Goal: Task Accomplishment & Management: Manage account settings

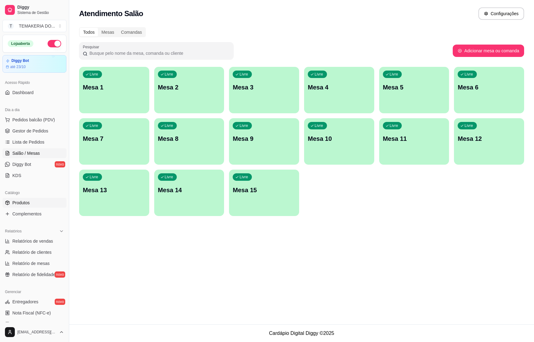
click at [35, 203] on link "Produtos" at bounding box center [34, 203] width 64 height 10
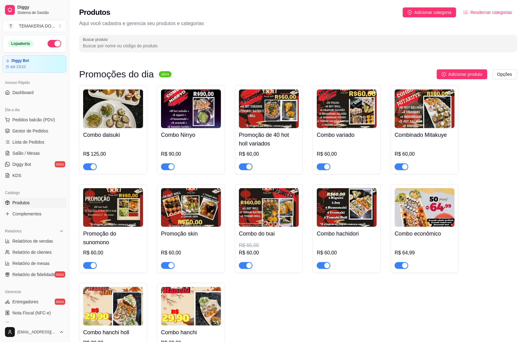
click at [41, 125] on ul "Pedidos balcão (PDV) Gestor de Pedidos Lista de Pedidos Salão / Mesas Diggy Bot…" at bounding box center [34, 148] width 64 height 66
click at [41, 131] on span "Gestor de Pedidos" at bounding box center [30, 131] width 36 height 6
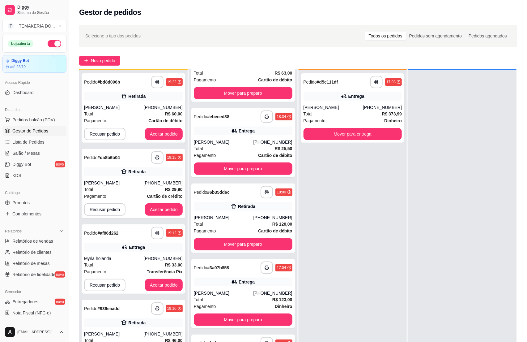
scroll to position [93, 0]
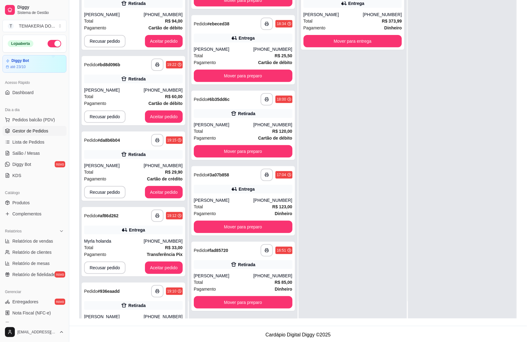
click at [2, 126] on link "Gestor de Pedidos" at bounding box center [34, 131] width 64 height 10
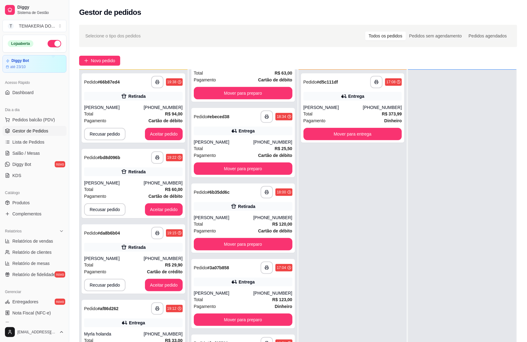
scroll to position [0, 0]
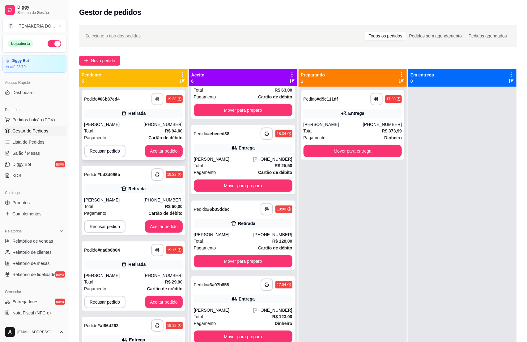
click at [151, 96] on button "button" at bounding box center [157, 99] width 12 height 12
click at [155, 152] on button "Aceitar pedido" at bounding box center [164, 151] width 36 height 12
click at [157, 99] on icon "button" at bounding box center [157, 99] width 4 height 4
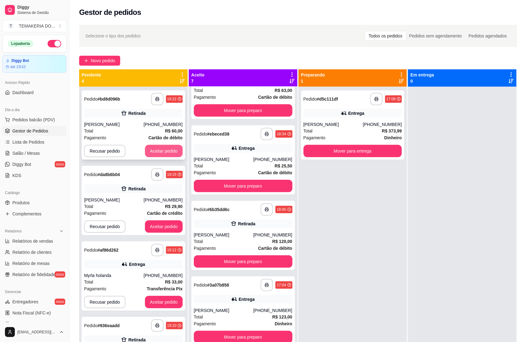
click at [165, 151] on button "Aceitar pedido" at bounding box center [164, 151] width 38 height 12
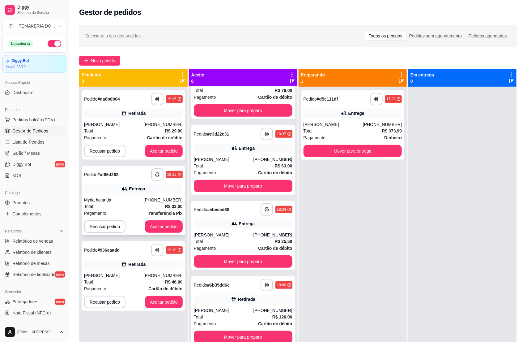
scroll to position [267, 0]
click at [154, 101] on button "button" at bounding box center [157, 99] width 12 height 12
click at [152, 154] on button "Aceitar pedido" at bounding box center [164, 151] width 38 height 12
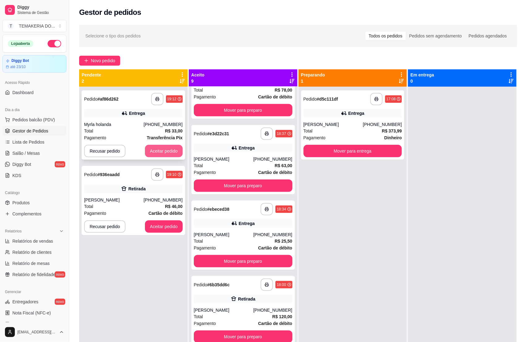
scroll to position [342, 0]
click at [153, 100] on button "button" at bounding box center [157, 99] width 12 height 12
click at [172, 152] on button "Aceitar pedido" at bounding box center [164, 151] width 38 height 12
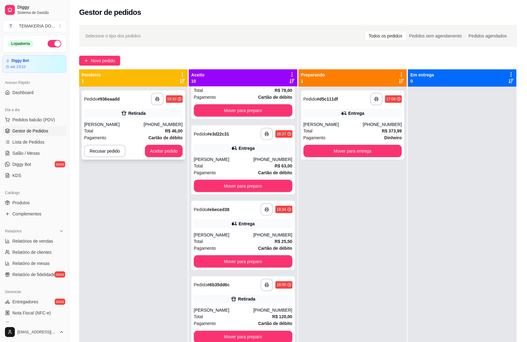
scroll to position [418, 0]
click at [155, 99] on icon "button" at bounding box center [157, 99] width 4 height 4
click at [166, 152] on button "Aceitar pedido" at bounding box center [164, 151] width 38 height 12
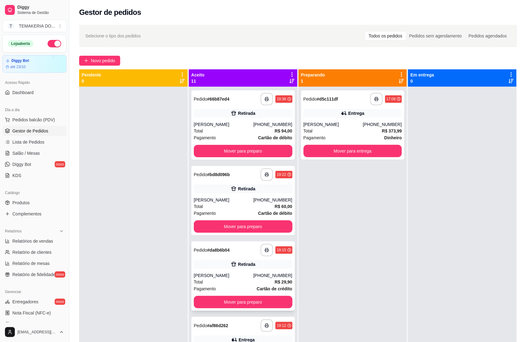
click at [238, 284] on div "Total R$ 29,90" at bounding box center [243, 281] width 99 height 7
click at [20, 153] on span "Salão / Mesas" at bounding box center [26, 153] width 28 height 6
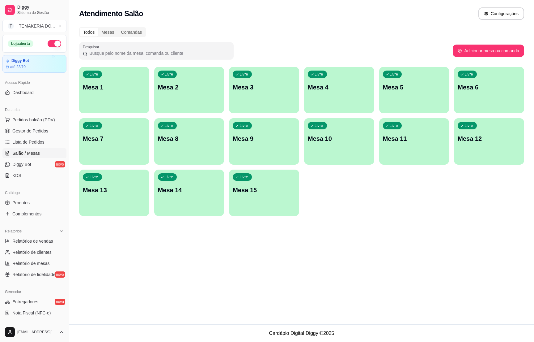
click at [172, 88] on p "Mesa 2" at bounding box center [189, 87] width 63 height 9
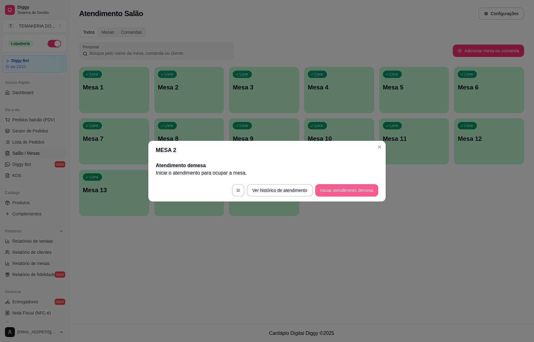
click at [332, 186] on button "Iniciar atendimento de mesa" at bounding box center [346, 190] width 63 height 12
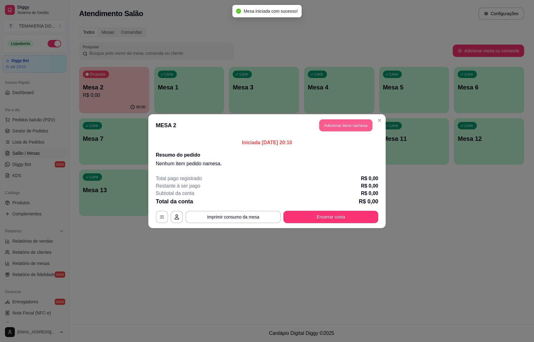
click at [345, 128] on button "Adicionar itens na mesa" at bounding box center [345, 125] width 53 height 12
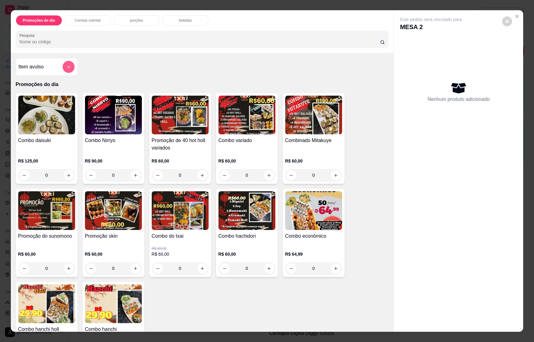
click at [67, 68] on icon "add-separate-item" at bounding box center [68, 67] width 5 height 5
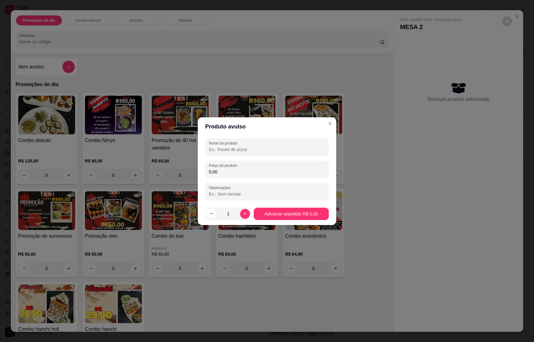
click at [222, 147] on input "Nome do produto" at bounding box center [267, 149] width 116 height 6
type input "6 temaki holl 110gr"
click at [226, 171] on input "0,00" at bounding box center [267, 172] width 116 height 6
type input "84,00"
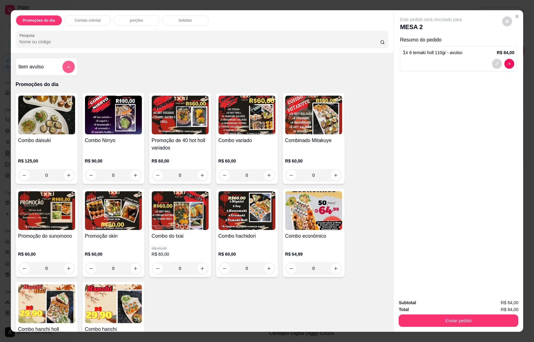
click at [66, 64] on button "add-separate-item" at bounding box center [68, 67] width 12 height 12
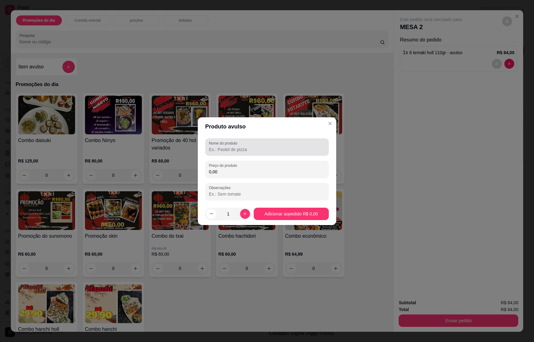
click at [224, 147] on input "Nome do produto" at bounding box center [267, 149] width 116 height 6
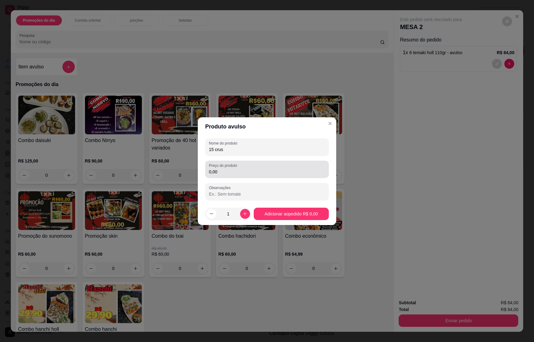
type input "15 crus"
click at [228, 169] on input "0,00" at bounding box center [267, 172] width 116 height 6
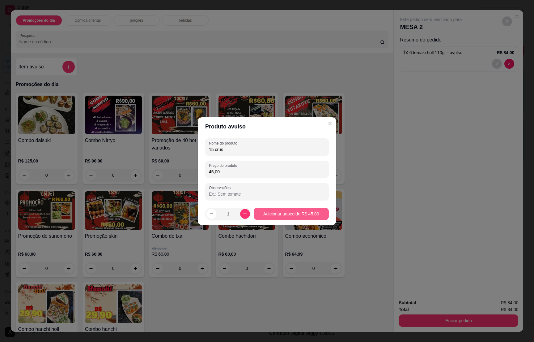
type input "45,00"
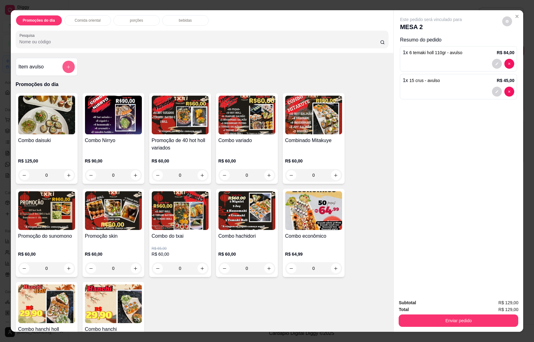
click at [66, 65] on icon "add-separate-item" at bounding box center [68, 67] width 5 height 5
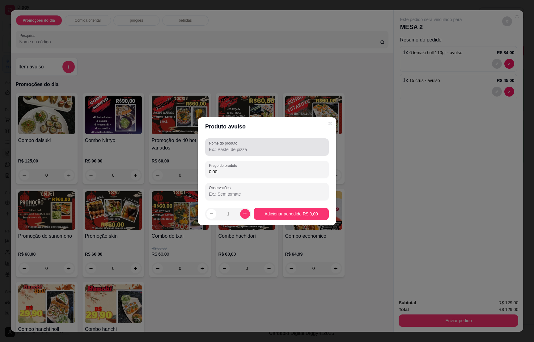
click at [224, 149] on input "Nome do produto" at bounding box center [267, 149] width 116 height 6
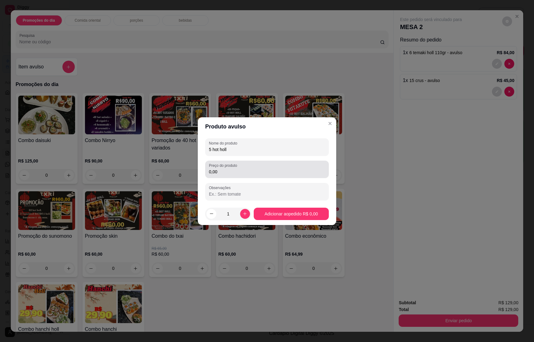
type input "5 hot holl"
click at [235, 167] on label "Preço do produto" at bounding box center [224, 165] width 30 height 5
click at [235, 169] on input "0,00" at bounding box center [267, 172] width 116 height 6
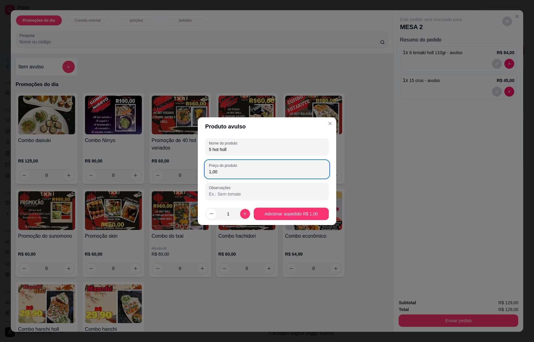
type input "10,00"
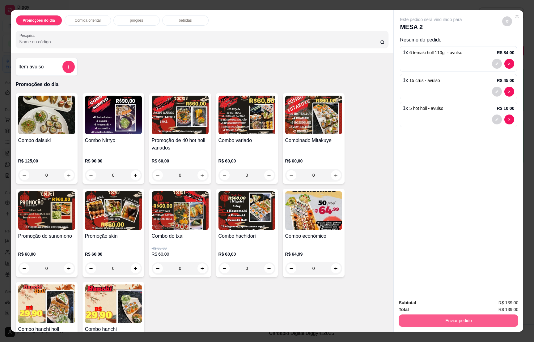
click at [467, 316] on button "Enviar pedido" at bounding box center [459, 320] width 120 height 12
click at [498, 302] on button "Enviar pedido" at bounding box center [501, 305] width 35 height 12
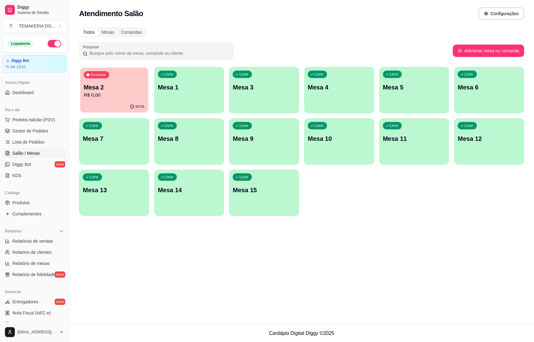
click at [134, 99] on div "Ocupada Mesa 2 R$ 0,00" at bounding box center [114, 83] width 68 height 33
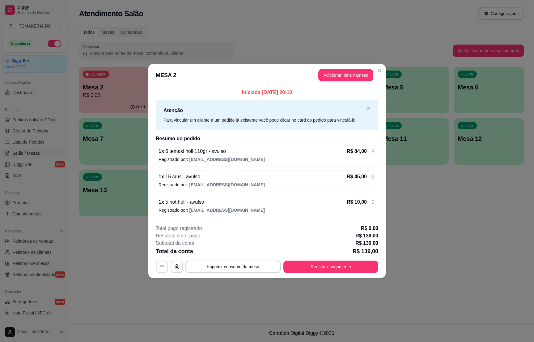
click at [158, 266] on button "button" at bounding box center [162, 267] width 12 height 12
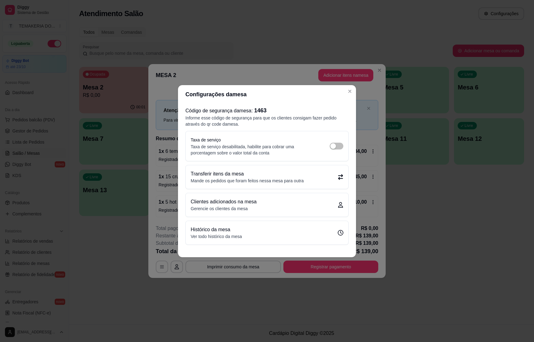
click at [288, 174] on p "Transferir itens da mesa" at bounding box center [247, 173] width 113 height 7
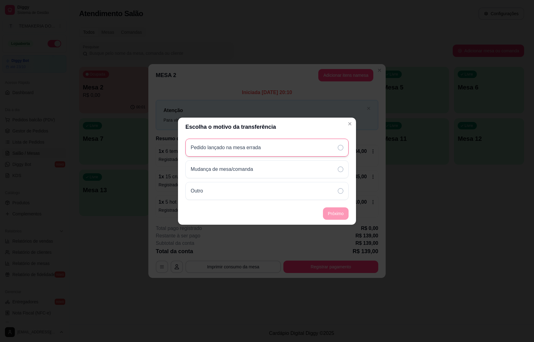
click at [234, 148] on p "Pedido lançado na mesa errada" at bounding box center [226, 147] width 70 height 7
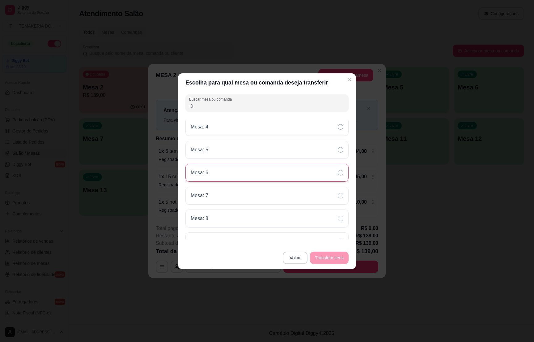
scroll to position [201, 0]
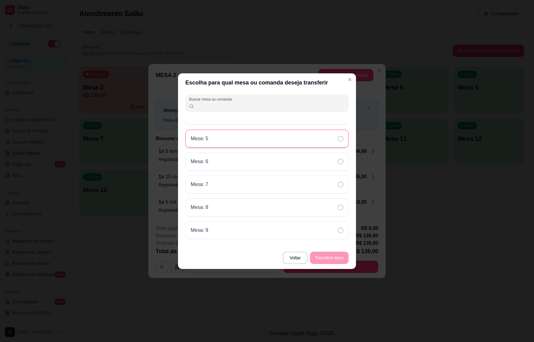
click at [233, 141] on div "Mesa: 5" at bounding box center [267, 139] width 163 height 18
click at [326, 253] on button "Transferir itens" at bounding box center [329, 257] width 37 height 12
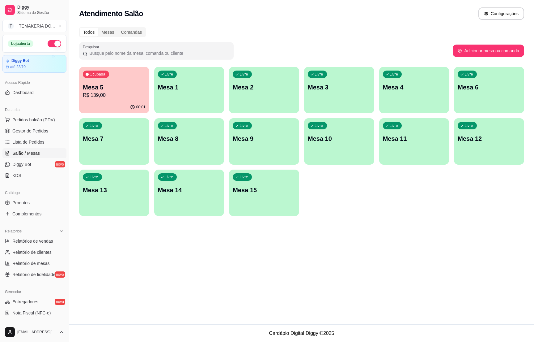
click at [406, 94] on div "Livre Mesa 4" at bounding box center [414, 86] width 70 height 39
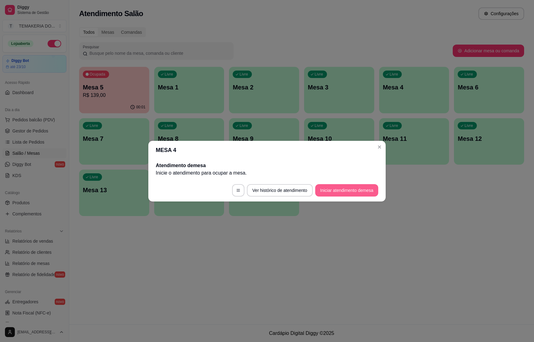
click at [328, 189] on button "Iniciar atendimento de mesa" at bounding box center [346, 190] width 63 height 12
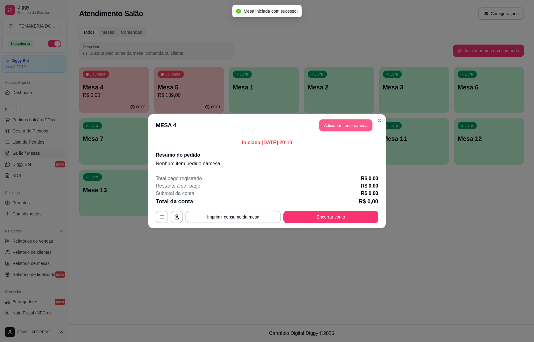
click at [327, 123] on button "Adicionar itens na mesa" at bounding box center [345, 125] width 53 height 12
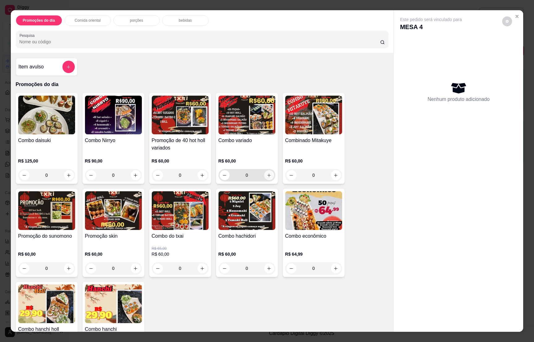
click at [267, 173] on icon "increase-product-quantity" at bounding box center [269, 175] width 5 height 5
type input "1"
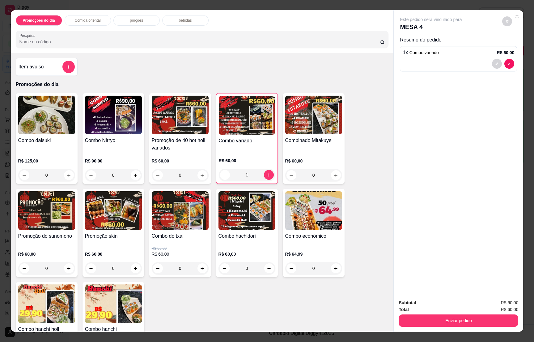
click at [173, 20] on div "bebidas" at bounding box center [185, 20] width 46 height 11
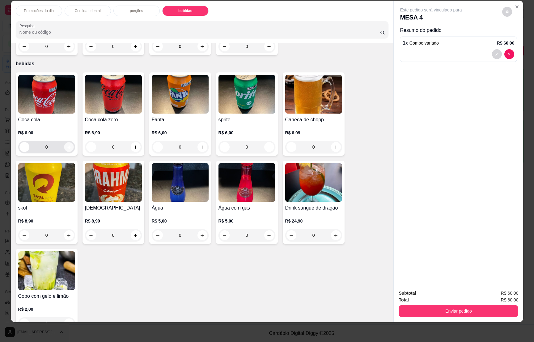
click at [66, 145] on icon "increase-product-quantity" at bounding box center [68, 147] width 5 height 5
type input "1"
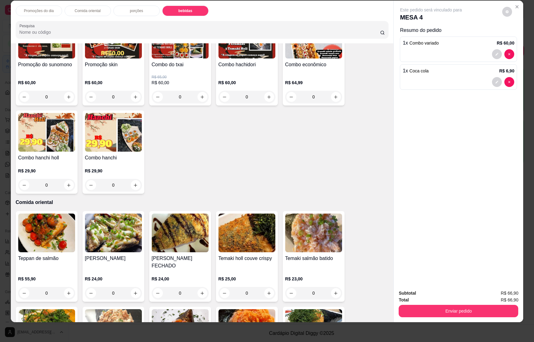
scroll to position [0, 0]
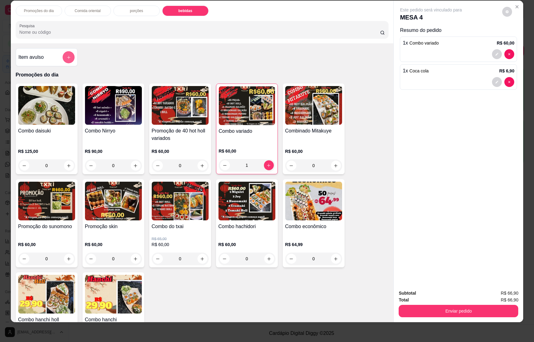
click at [68, 55] on button "add-separate-item" at bounding box center [68, 57] width 12 height 12
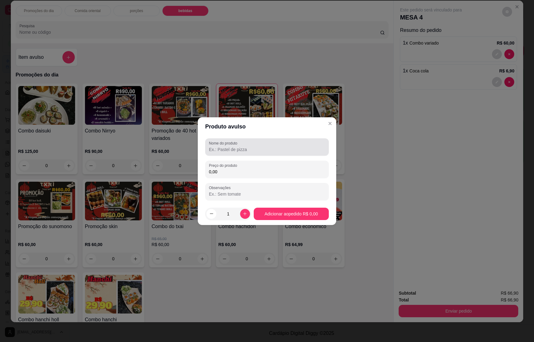
click at [238, 144] on label "Nome do produto" at bounding box center [224, 142] width 31 height 5
click at [238, 146] on input "Nome do produto" at bounding box center [267, 149] width 116 height 6
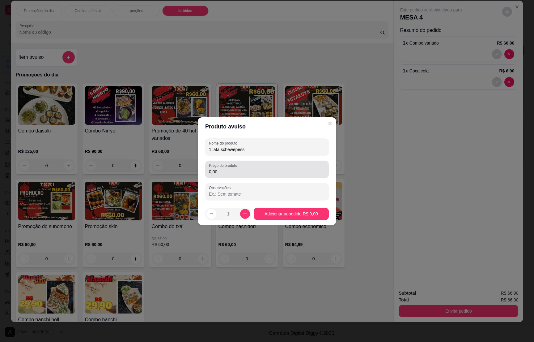
type input "1 lata schewepess"
click at [236, 170] on input "0,00" at bounding box center [267, 172] width 116 height 6
type input "6,90"
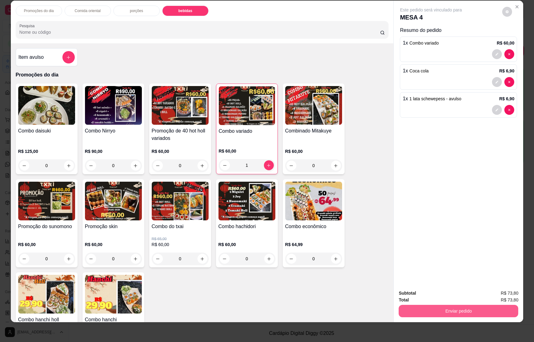
click at [467, 310] on button "Enviar pedido" at bounding box center [459, 311] width 120 height 12
click at [495, 294] on button "Enviar pedido" at bounding box center [501, 296] width 35 height 12
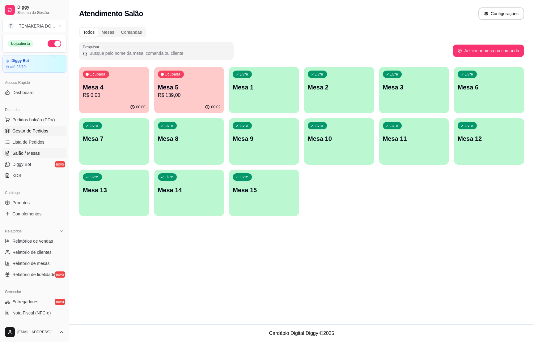
click at [36, 126] on link "Gestor de Pedidos" at bounding box center [34, 131] width 64 height 10
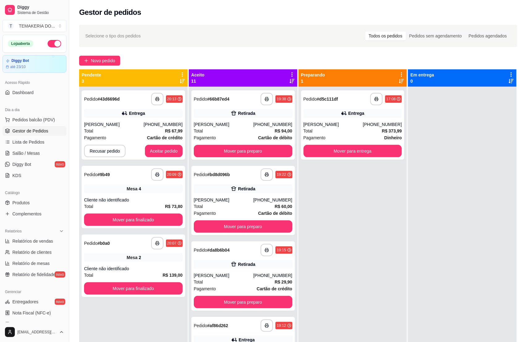
click at [48, 42] on button "button" at bounding box center [55, 43] width 14 height 7
click at [19, 154] on span "Salão / Mesas" at bounding box center [26, 153] width 28 height 6
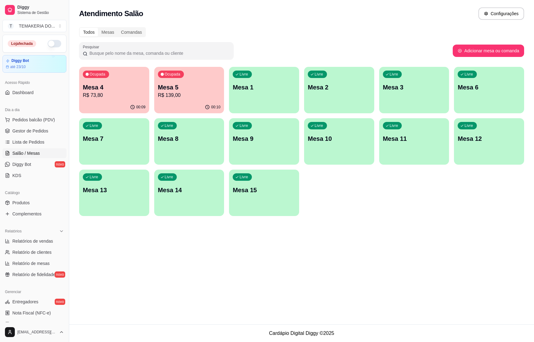
click at [187, 100] on div "Ocupada Mesa 5 R$ 139,00" at bounding box center [189, 84] width 70 height 34
click at [118, 83] on p "Mesa 4" at bounding box center [114, 87] width 61 height 8
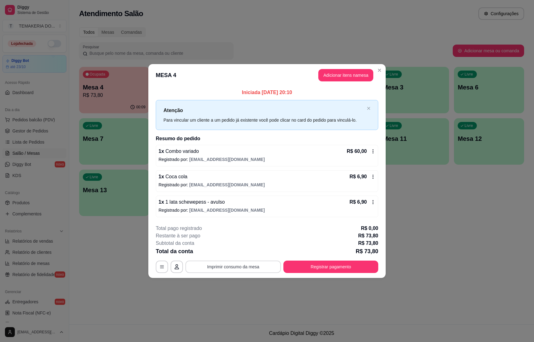
click at [258, 264] on button "Imprimir consumo da mesa" at bounding box center [234, 266] width 96 height 12
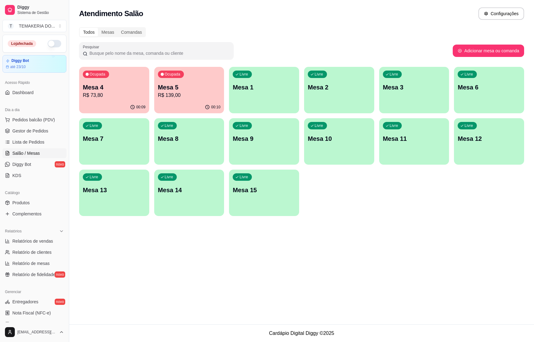
click at [119, 85] on p "Mesa 4" at bounding box center [114, 87] width 63 height 9
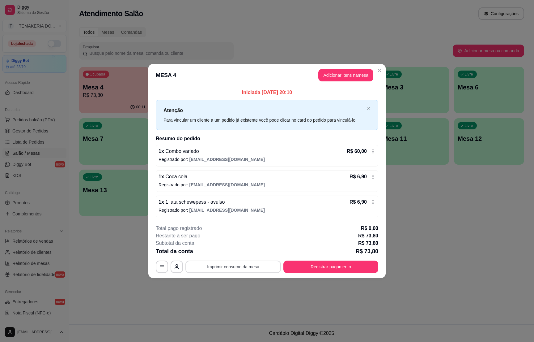
click at [260, 265] on button "Imprimir consumo da mesa" at bounding box center [234, 266] width 96 height 12
click at [340, 269] on button "Registrar pagamento" at bounding box center [331, 267] width 92 height 12
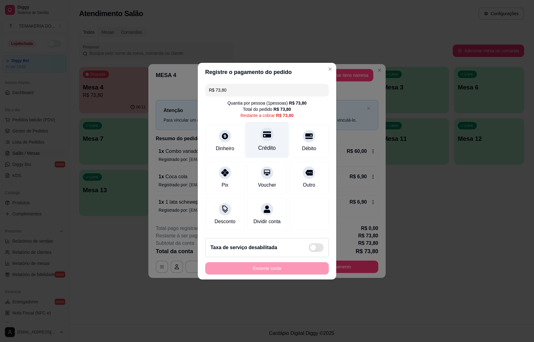
click at [260, 149] on div "Crédito" at bounding box center [268, 140] width 44 height 36
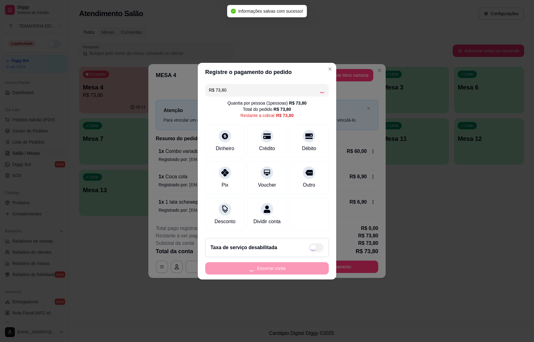
type input "R$ 0,00"
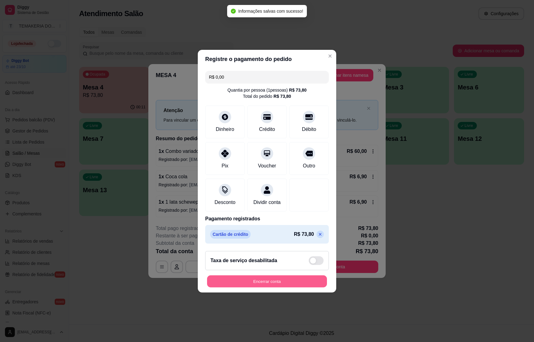
click at [270, 284] on button "Encerrar conta" at bounding box center [267, 281] width 120 height 12
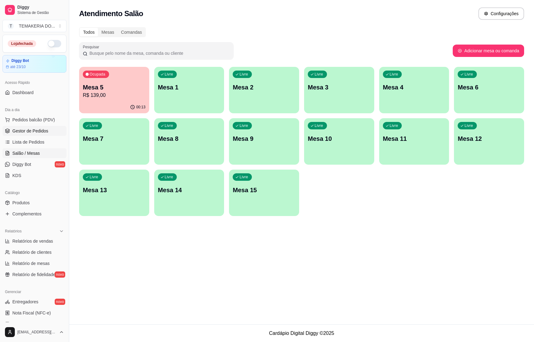
click at [44, 130] on span "Gestor de Pedidos" at bounding box center [30, 131] width 36 height 6
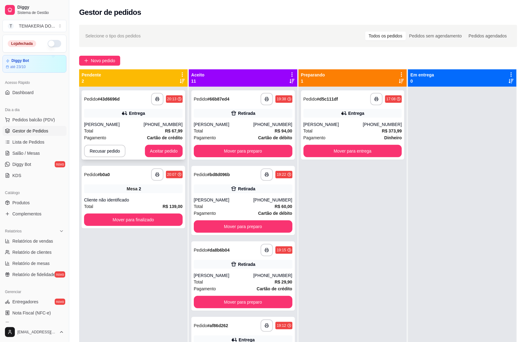
click at [130, 126] on div "[PERSON_NAME]" at bounding box center [114, 124] width 60 height 6
click at [155, 99] on icon "button" at bounding box center [157, 99] width 4 height 4
click at [160, 154] on button "Aceitar pedido" at bounding box center [164, 151] width 36 height 12
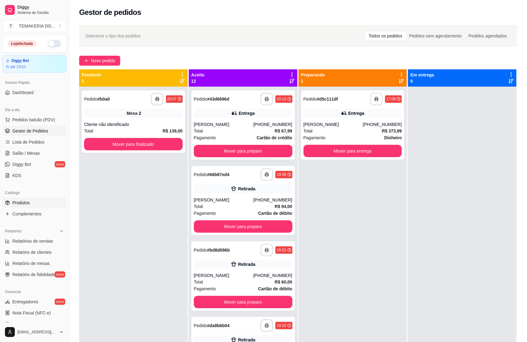
click at [35, 203] on link "Produtos" at bounding box center [34, 203] width 64 height 10
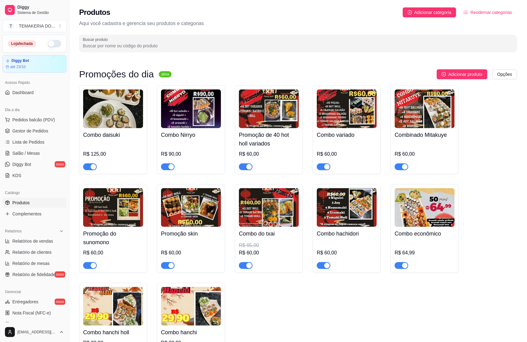
scroll to position [46, 0]
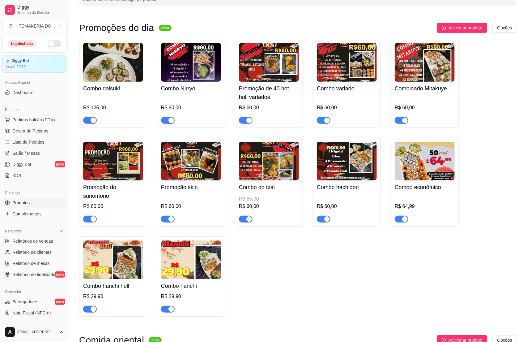
click at [405, 221] on div "button" at bounding box center [405, 219] width 6 height 6
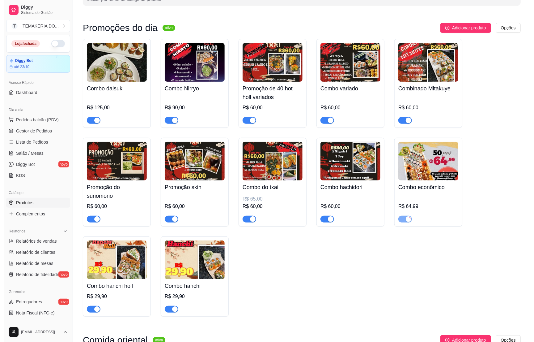
scroll to position [0, 0]
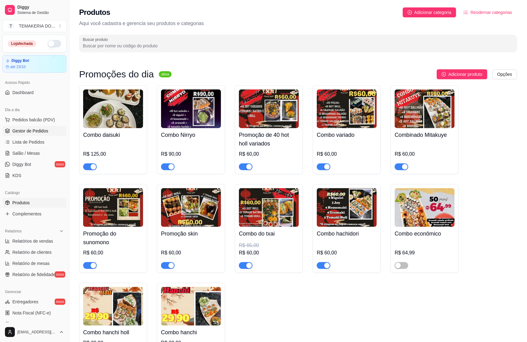
click at [29, 136] on link "Gestor de Pedidos" at bounding box center [34, 131] width 64 height 10
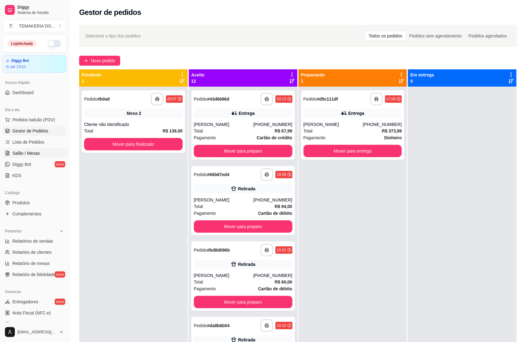
click at [29, 156] on span "Salão / Mesas" at bounding box center [26, 153] width 28 height 6
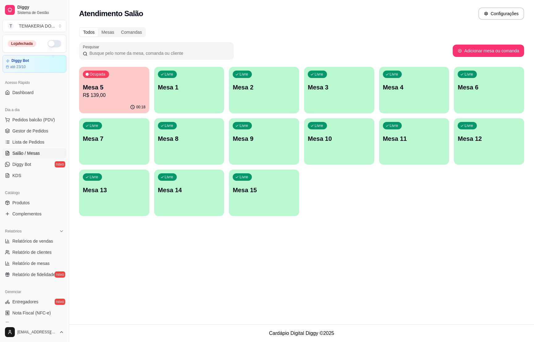
click at [111, 92] on p "R$ 139,00" at bounding box center [114, 95] width 63 height 7
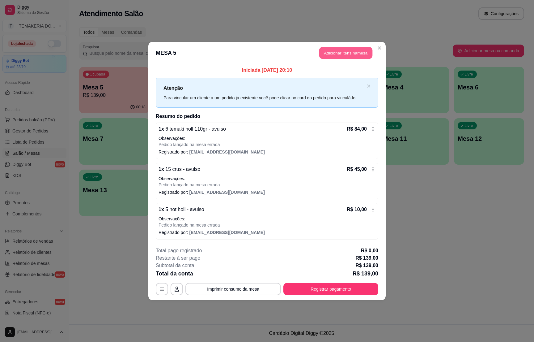
click at [327, 52] on button "Adicionar itens na mesa" at bounding box center [345, 53] width 53 height 12
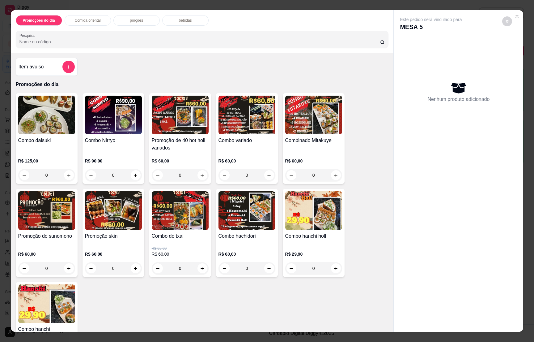
click at [184, 19] on p "bebidas" at bounding box center [185, 20] width 13 height 5
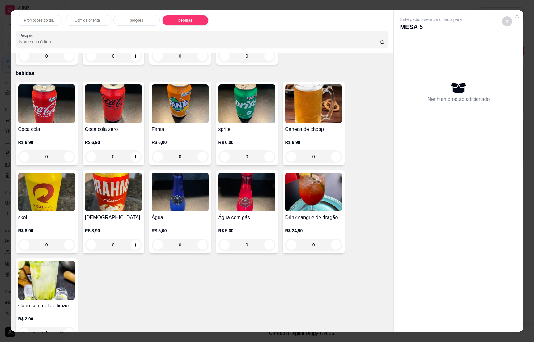
scroll to position [10, 0]
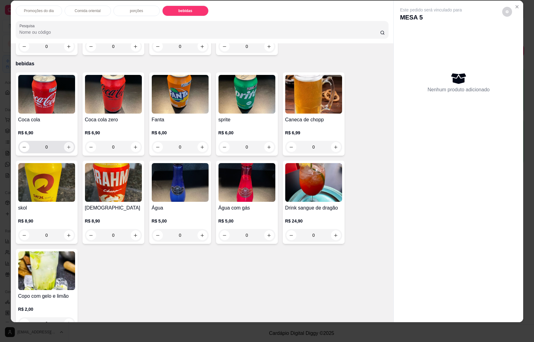
click at [67, 145] on icon "increase-product-quantity" at bounding box center [68, 147] width 5 height 5
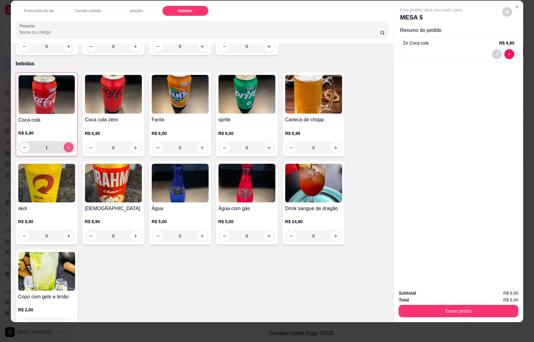
click at [67, 145] on icon "increase-product-quantity" at bounding box center [68, 147] width 5 height 5
type input "2"
click at [457, 306] on button "Enviar pedido" at bounding box center [459, 311] width 120 height 12
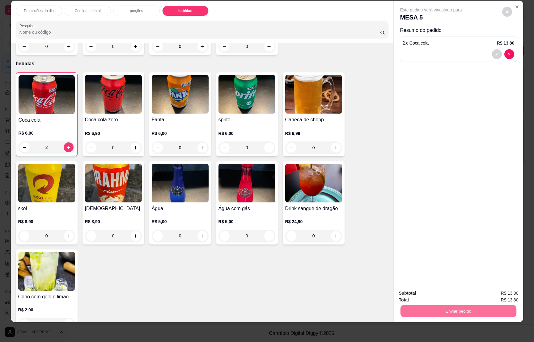
click at [492, 294] on button "Enviar pedido" at bounding box center [502, 295] width 34 height 11
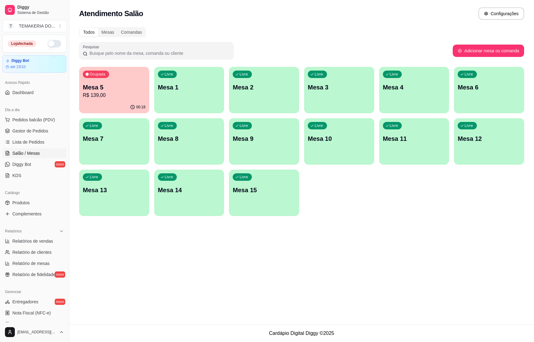
click at [475, 136] on p "Mesa 12" at bounding box center [489, 138] width 63 height 9
click at [475, 146] on div "Livre Mesa 12" at bounding box center [489, 137] width 70 height 39
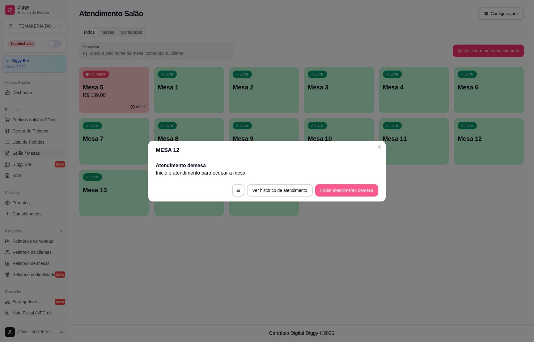
click at [327, 189] on button "Iniciar atendimento de mesa" at bounding box center [346, 190] width 63 height 12
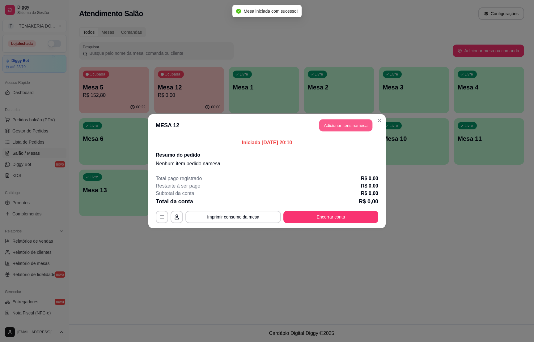
click at [336, 125] on button "Adicionar itens na mesa" at bounding box center [345, 125] width 53 height 12
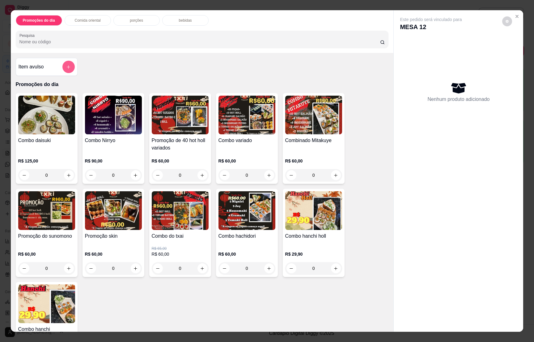
click at [62, 69] on button "add-separate-item" at bounding box center [68, 67] width 12 height 12
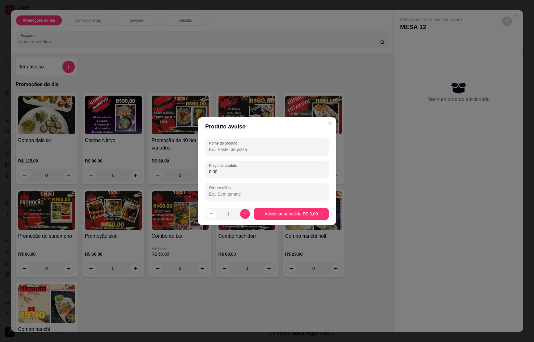
click at [219, 149] on input "Nome do produto" at bounding box center [267, 149] width 116 height 6
click at [244, 148] on input "2 [PERSON_NAME]" at bounding box center [267, 149] width 116 height 6
type input "2 rodizio"
click at [229, 171] on input "0,00" at bounding box center [267, 172] width 116 height 6
type input "190,00"
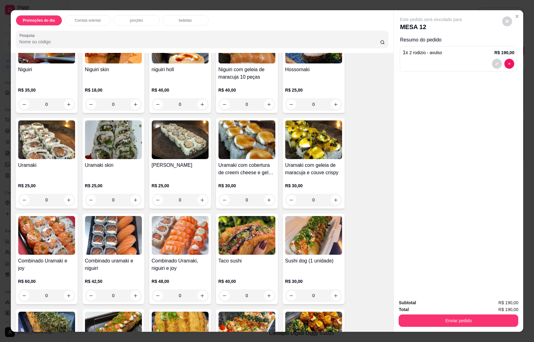
scroll to position [835, 0]
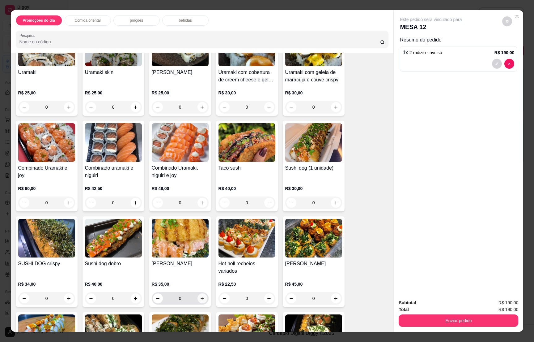
click at [200, 296] on icon "increase-product-quantity" at bounding box center [202, 298] width 5 height 5
type input "1"
click at [186, 24] on div "bebidas" at bounding box center [185, 20] width 46 height 11
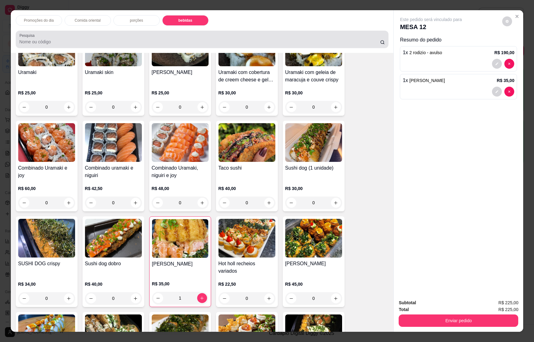
scroll to position [10, 0]
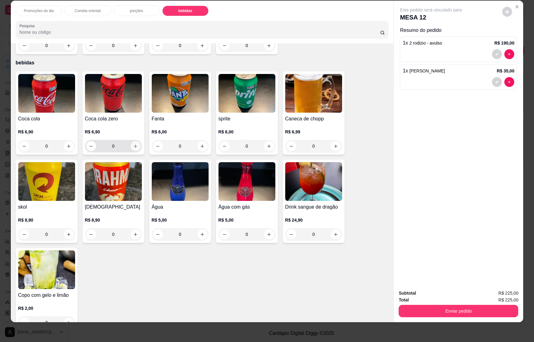
click at [134, 144] on icon "increase-product-quantity" at bounding box center [135, 146] width 5 height 5
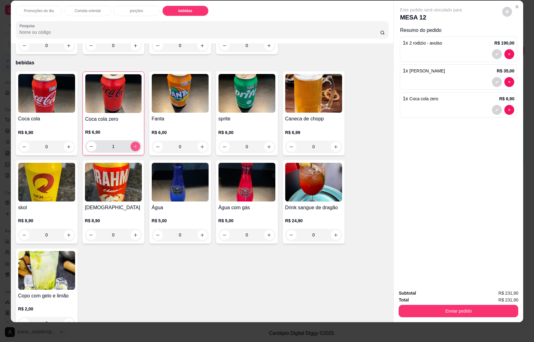
click at [134, 144] on icon "increase-product-quantity" at bounding box center [135, 146] width 5 height 5
type input "2"
click at [449, 306] on button "Enviar pedido" at bounding box center [459, 311] width 120 height 12
click at [499, 297] on button "Enviar pedido" at bounding box center [501, 296] width 35 height 12
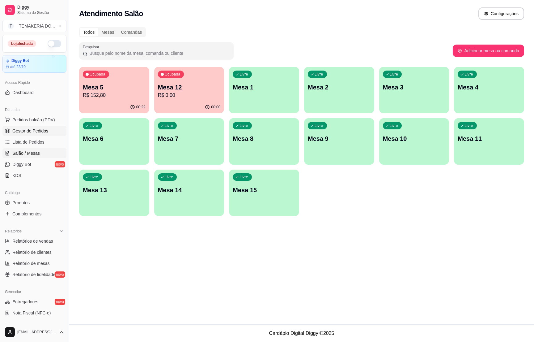
click at [21, 130] on span "Gestor de Pedidos" at bounding box center [30, 131] width 36 height 6
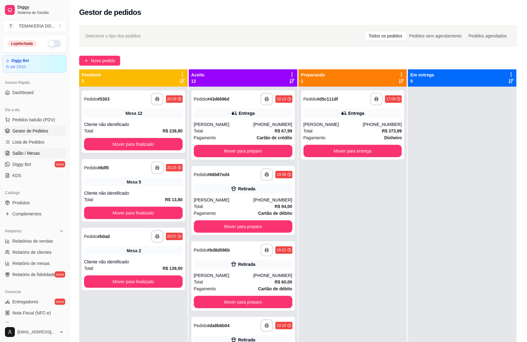
click at [36, 149] on link "Salão / Mesas" at bounding box center [34, 153] width 64 height 10
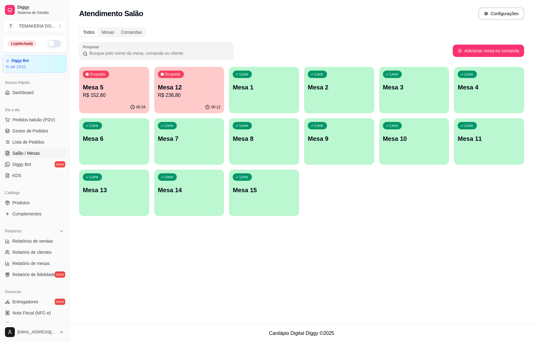
click at [135, 90] on p "Mesa 5" at bounding box center [114, 87] width 63 height 9
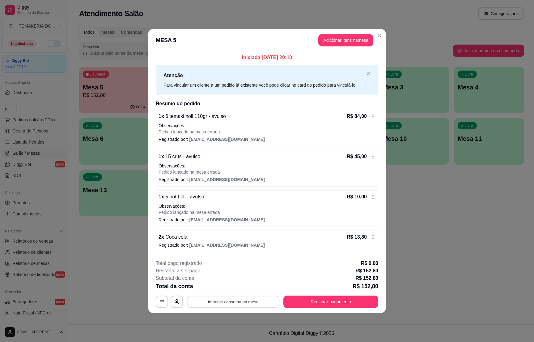
click at [243, 299] on button "Imprimir consumo da mesa" at bounding box center [233, 302] width 93 height 12
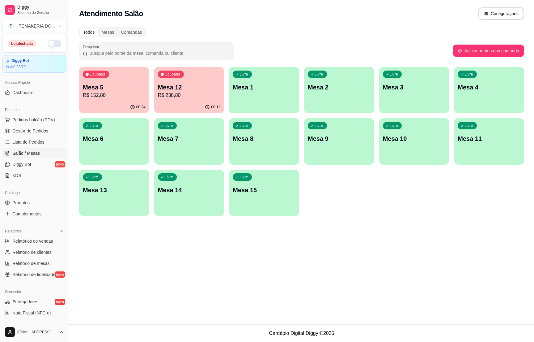
click at [126, 102] on div "00:34" at bounding box center [114, 107] width 70 height 12
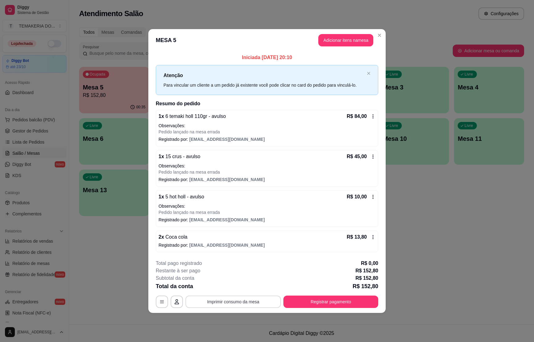
click at [228, 306] on button "Imprimir consumo da mesa" at bounding box center [234, 301] width 96 height 12
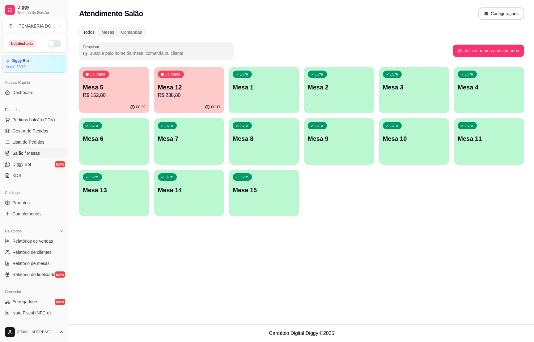
click at [130, 99] on div "Ocupada Mesa 5 R$ 152,80" at bounding box center [114, 84] width 70 height 34
click at [170, 102] on div "00:21" at bounding box center [189, 107] width 68 height 12
click at [206, 94] on p "R$ 238,80" at bounding box center [189, 95] width 63 height 7
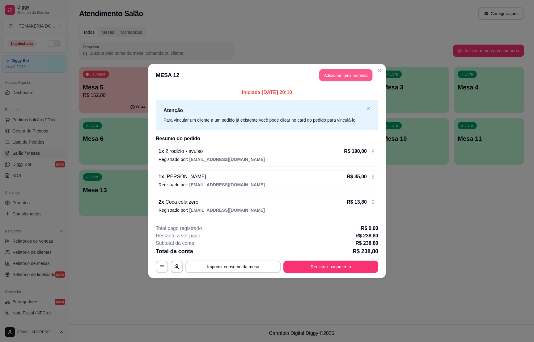
click at [323, 76] on button "Adicionar itens na mesa" at bounding box center [345, 75] width 53 height 12
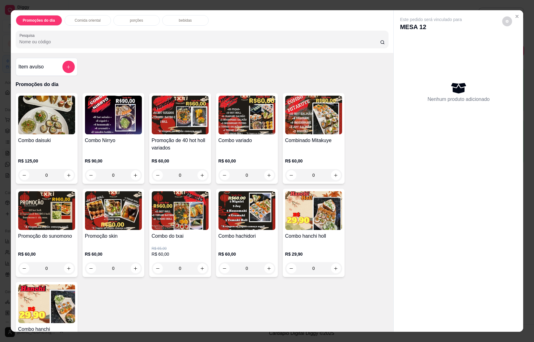
click at [179, 22] on p "bebidas" at bounding box center [185, 20] width 13 height 5
type input "1"
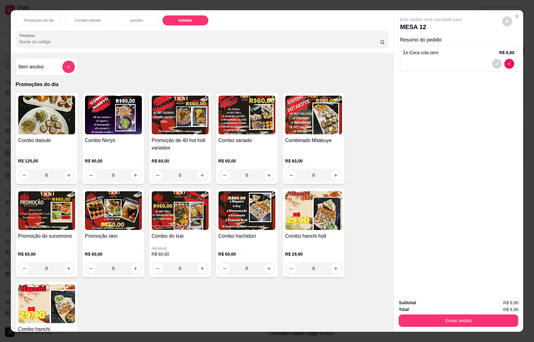
type input "1"
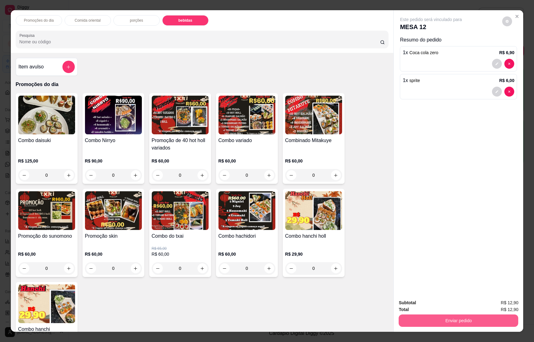
click at [452, 314] on button "Enviar pedido" at bounding box center [459, 320] width 120 height 12
click at [496, 294] on button "Enviar pedido" at bounding box center [501, 296] width 35 height 12
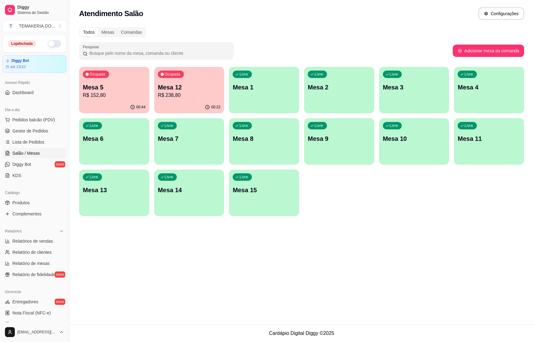
click at [113, 101] on div "00:44" at bounding box center [114, 107] width 70 height 12
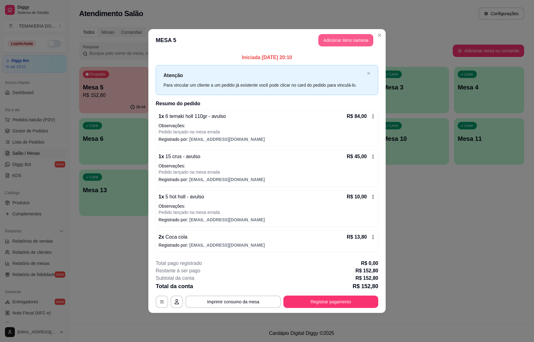
click at [336, 40] on button "Adicionar itens na mesa" at bounding box center [345, 40] width 55 height 12
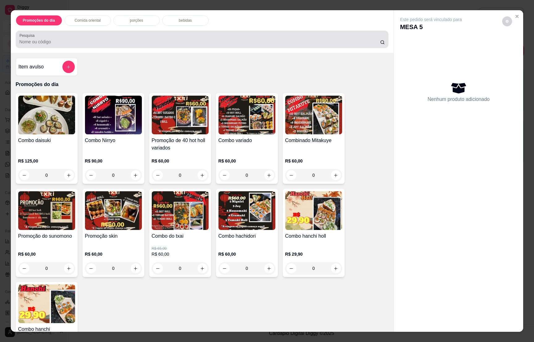
click at [185, 19] on p "bebidas" at bounding box center [185, 20] width 13 height 5
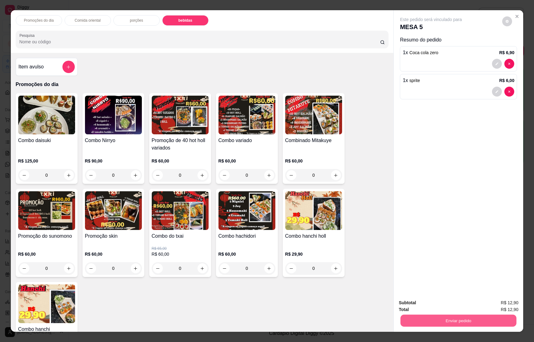
click at [447, 314] on button "Enviar pedido" at bounding box center [459, 320] width 116 height 12
click at [492, 295] on button "Enviar pedido" at bounding box center [501, 296] width 35 height 12
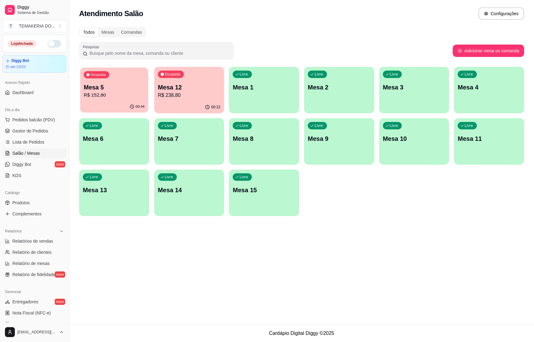
click at [113, 91] on p "Mesa 5" at bounding box center [114, 87] width 61 height 8
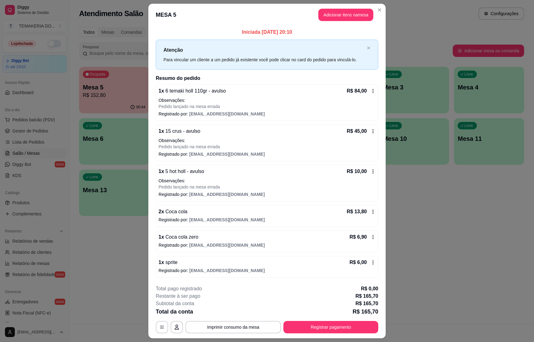
click at [371, 238] on icon at bounding box center [373, 236] width 5 height 5
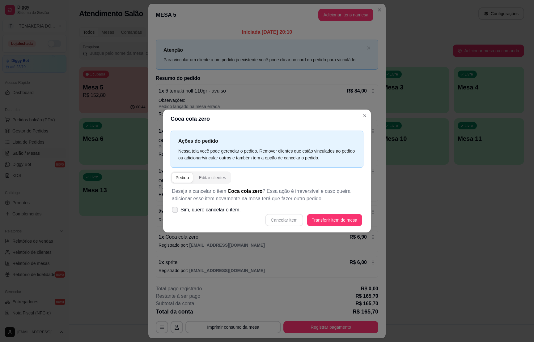
click at [177, 204] on label "Sim, quero cancelar o item." at bounding box center [206, 209] width 74 height 12
click at [176, 211] on input "Sim, quero cancelar o item." at bounding box center [174, 213] width 4 height 4
checkbox input "true"
click at [294, 218] on button "Cancelar item" at bounding box center [284, 220] width 37 height 12
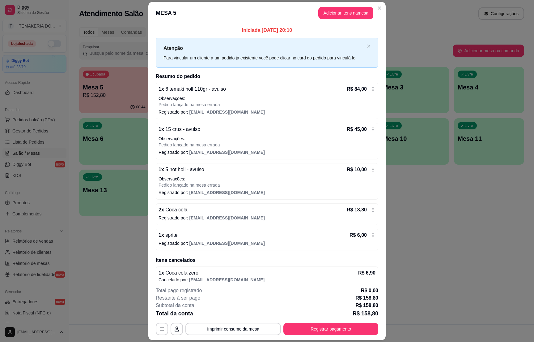
click at [371, 233] on icon at bounding box center [373, 235] width 5 height 5
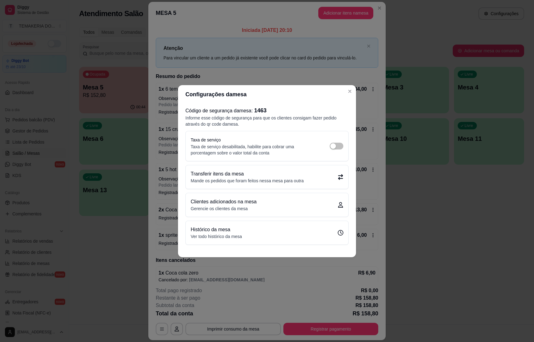
click at [250, 177] on p "Mande os pedidos que foram feitos nessa mesa para outra" at bounding box center [247, 180] width 113 height 6
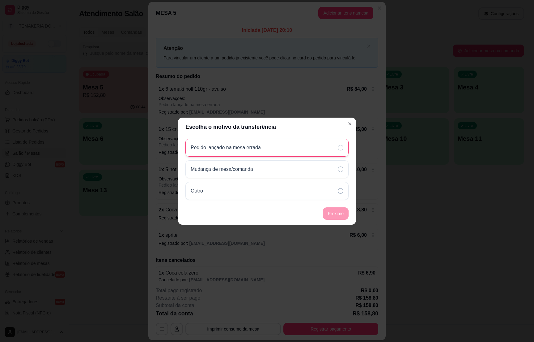
click at [261, 151] on div "Pedido lançado na mesa errada" at bounding box center [267, 148] width 163 height 18
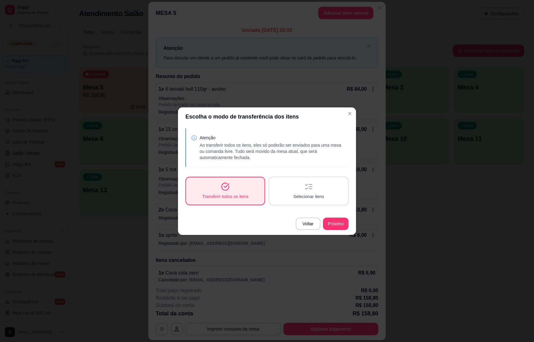
click at [286, 189] on div "Selecionar itens" at bounding box center [309, 190] width 79 height 27
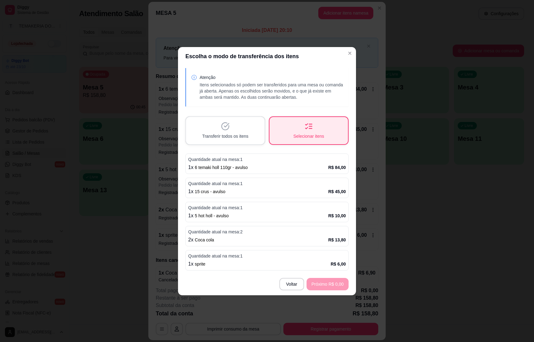
click at [232, 257] on p "Quantidade atual na mesa: 1" at bounding box center [267, 256] width 158 height 6
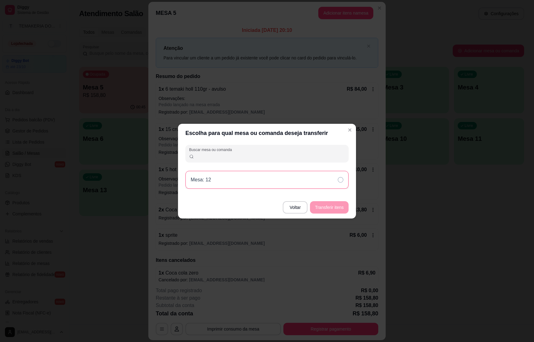
click at [257, 182] on div "Mesa: 12" at bounding box center [267, 180] width 163 height 18
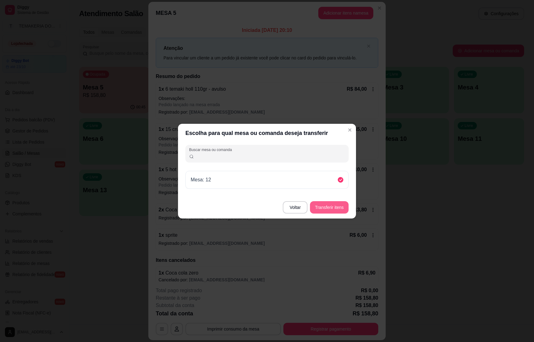
click at [326, 208] on button "Transferir itens" at bounding box center [329, 207] width 39 height 12
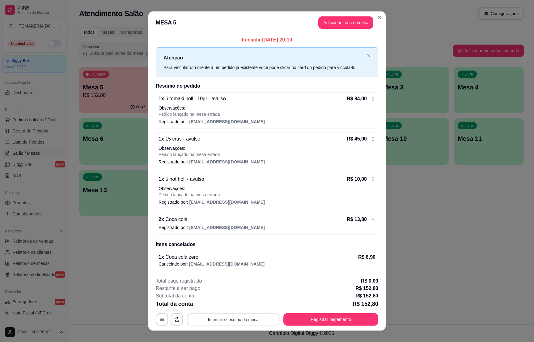
click at [236, 314] on button "Imprimir consumo da mesa" at bounding box center [233, 319] width 93 height 12
click at [327, 318] on button "Registrar pagamento" at bounding box center [331, 319] width 95 height 12
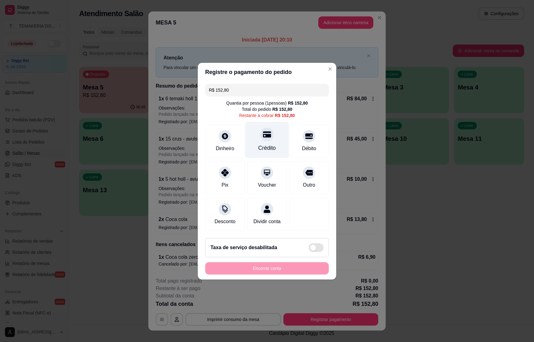
click at [264, 144] on div "Crédito" at bounding box center [268, 148] width 18 height 8
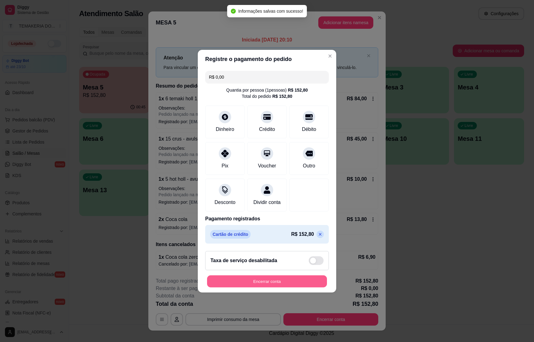
click at [257, 284] on button "Encerrar conta" at bounding box center [267, 281] width 120 height 12
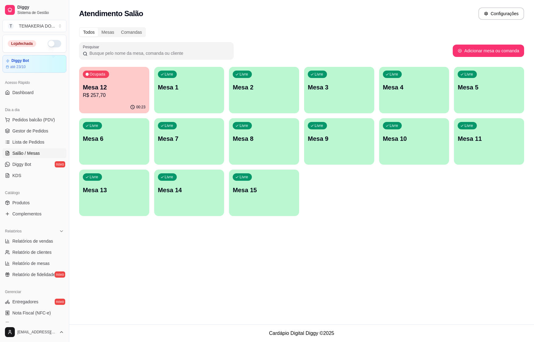
click at [115, 81] on div "Ocupada Mesa 12 R$ 257,70" at bounding box center [114, 84] width 70 height 34
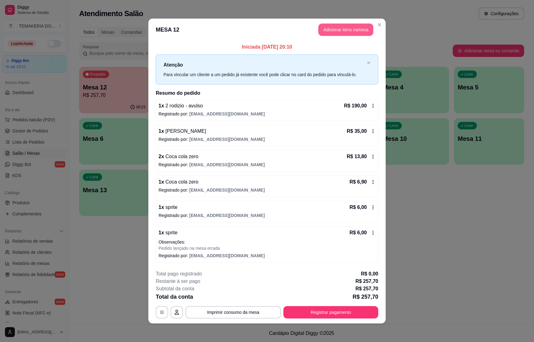
click at [323, 30] on button "Adicionar itens na mesa" at bounding box center [345, 30] width 55 height 12
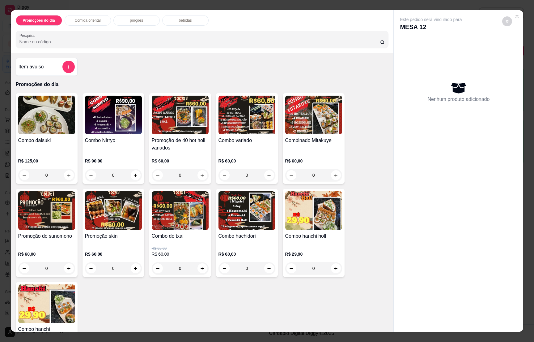
click at [186, 21] on p "bebidas" at bounding box center [185, 20] width 13 height 5
type input "1"
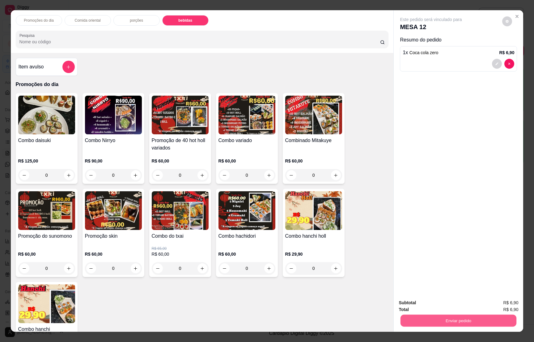
click at [475, 314] on button "Enviar pedido" at bounding box center [459, 320] width 116 height 12
click at [492, 293] on button "Enviar pedido" at bounding box center [501, 296] width 35 height 12
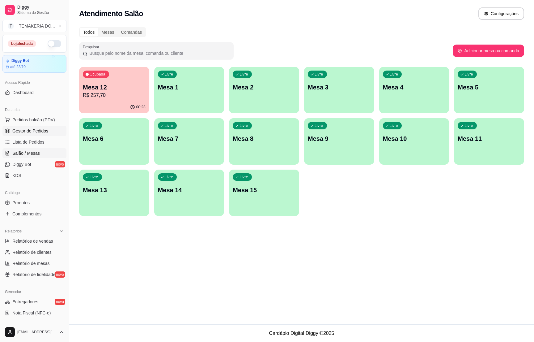
click at [26, 135] on link "Gestor de Pedidos" at bounding box center [34, 131] width 64 height 10
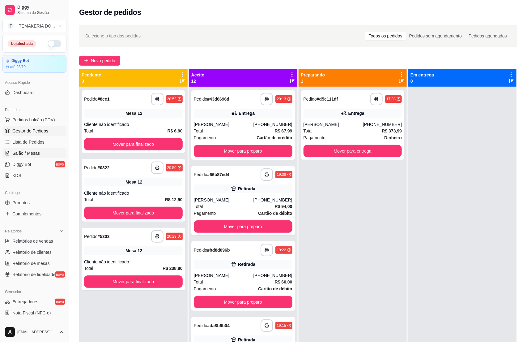
click at [12, 157] on link "Salão / Mesas" at bounding box center [34, 153] width 64 height 10
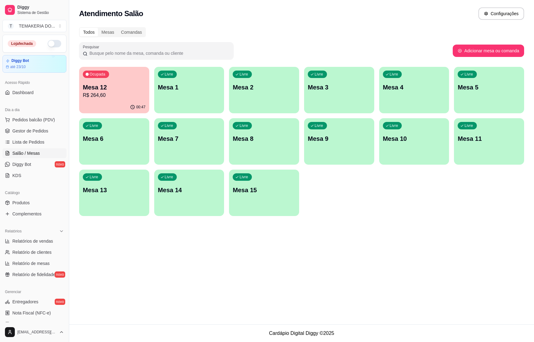
click at [134, 100] on div "Ocupada Mesa 12 R$ 264,60" at bounding box center [114, 84] width 70 height 34
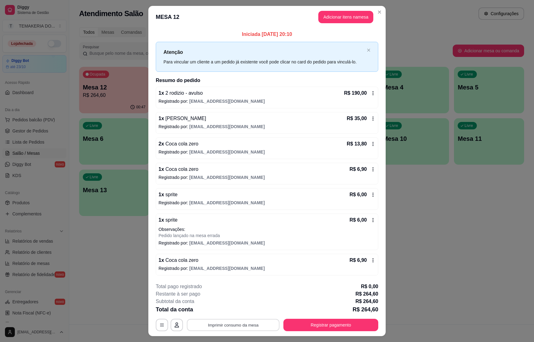
click at [251, 327] on button "Imprimir consumo da mesa" at bounding box center [233, 325] width 93 height 12
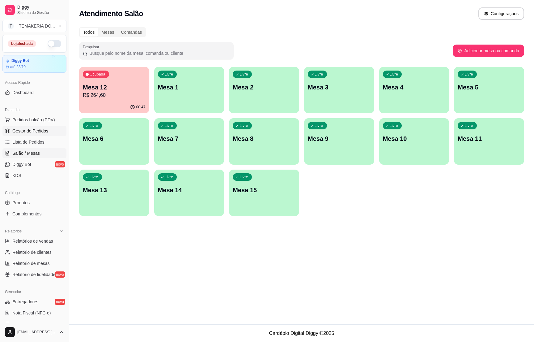
click at [32, 131] on span "Gestor de Pedidos" at bounding box center [30, 131] width 36 height 6
